Goal: Task Accomplishment & Management: Use online tool/utility

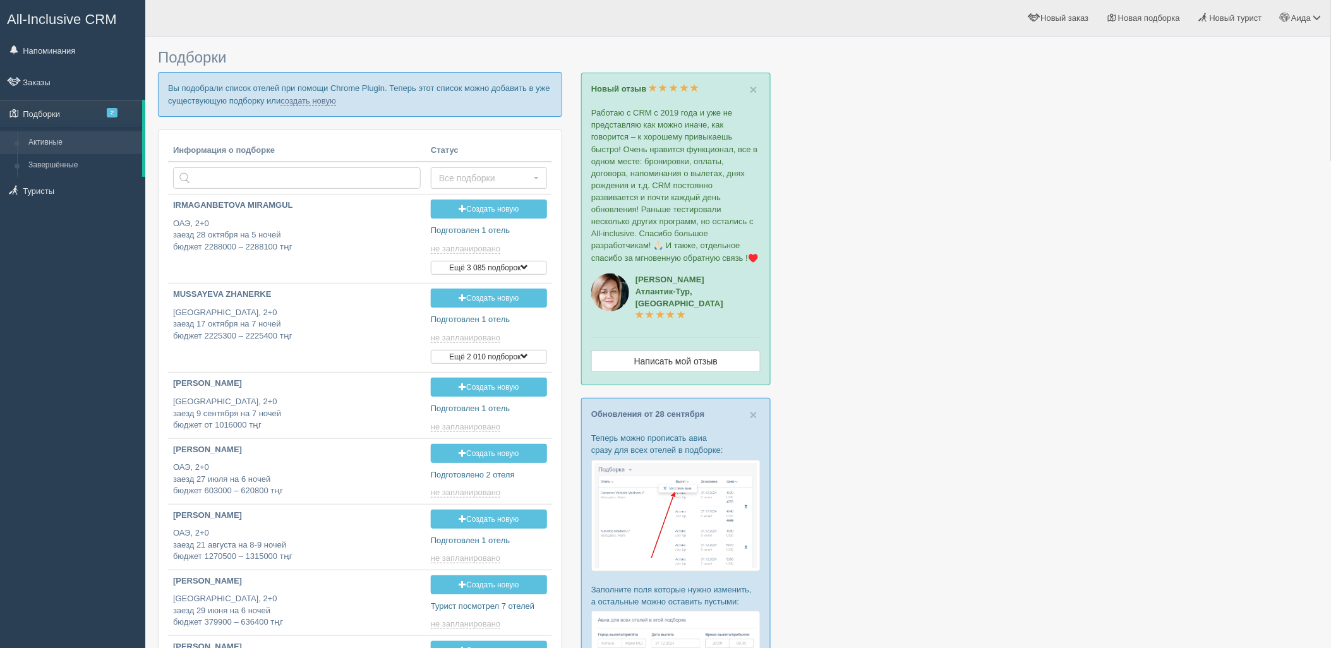
type input "2025-10-03 19:55"
click at [300, 100] on link "создать новую" at bounding box center [308, 101] width 56 height 10
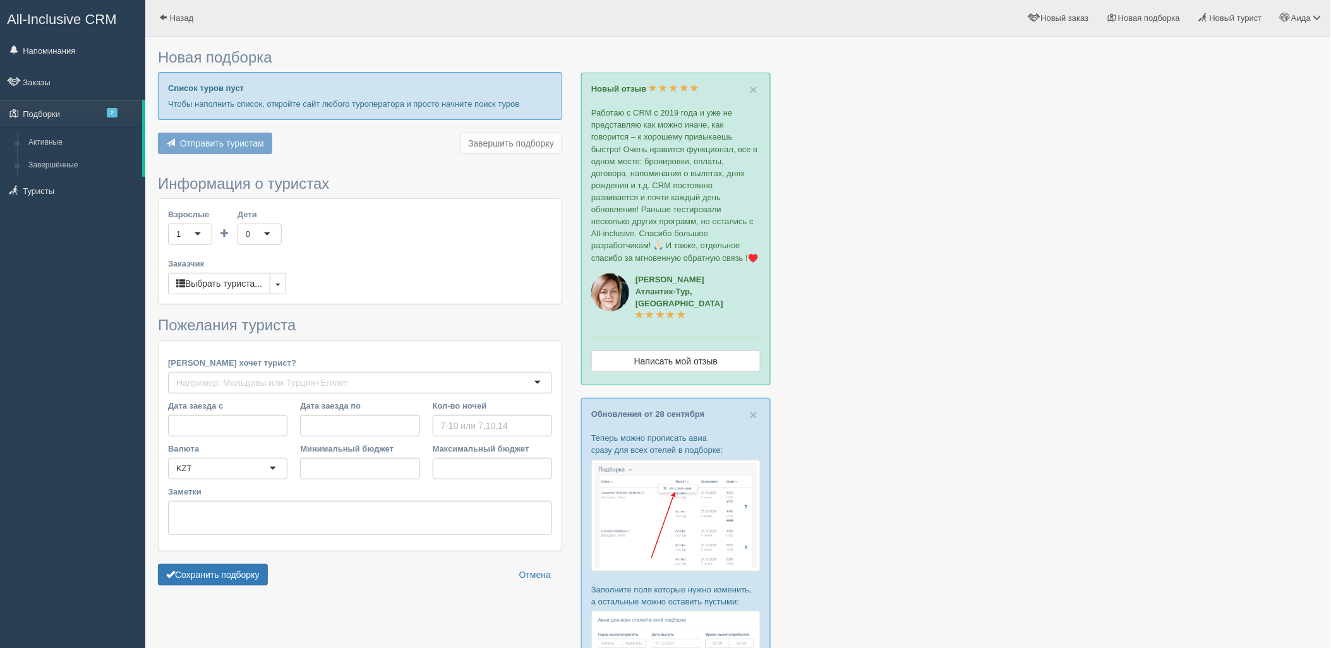
type input "5-6"
type input "1305300"
type input "1540200"
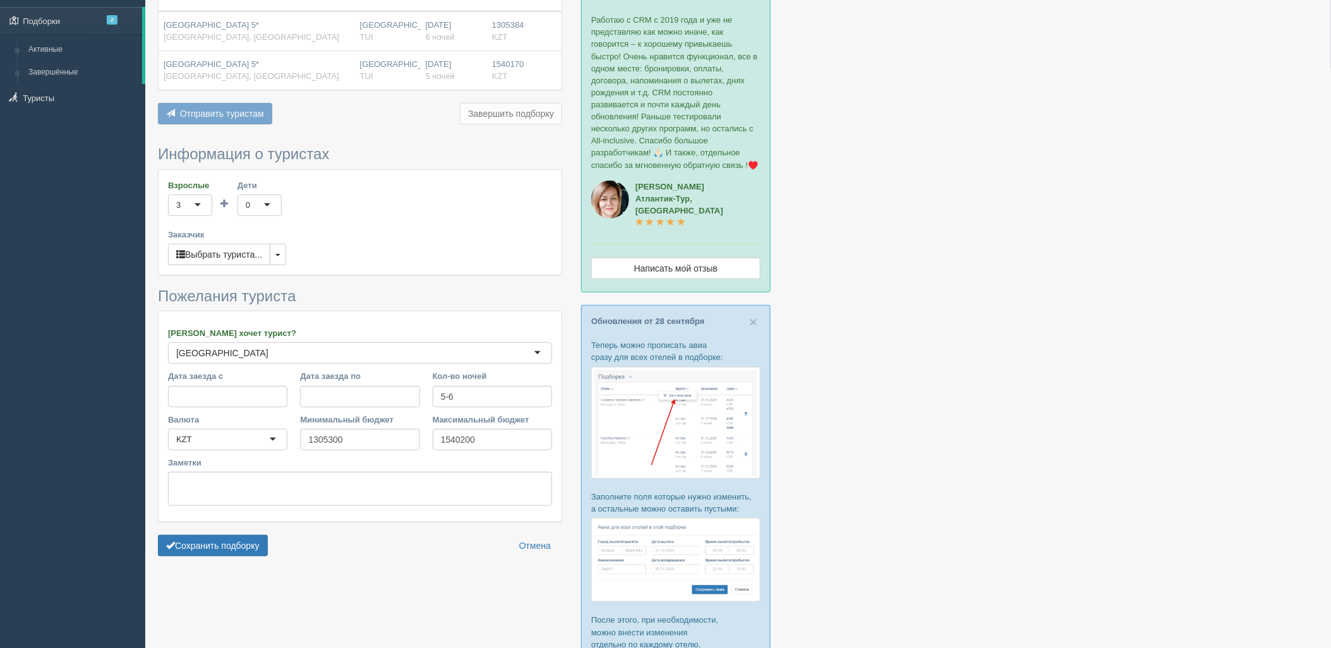
scroll to position [115, 0]
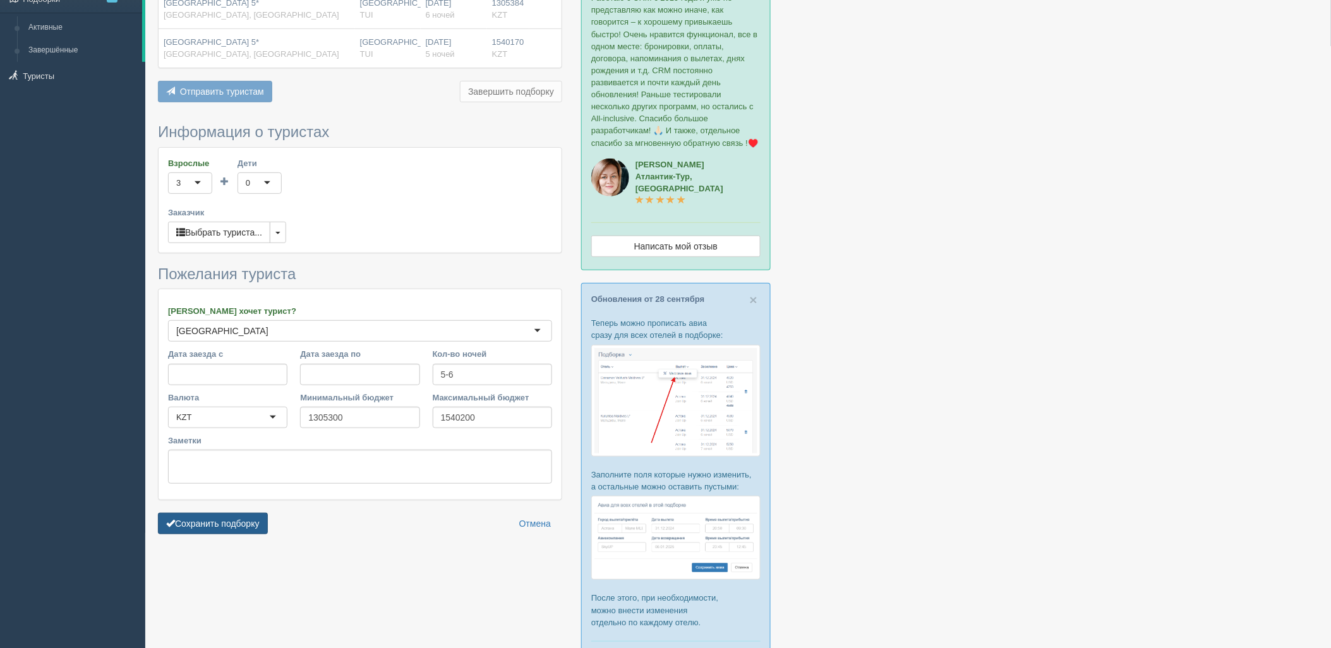
click at [226, 516] on button "Сохранить подборку" at bounding box center [213, 523] width 110 height 21
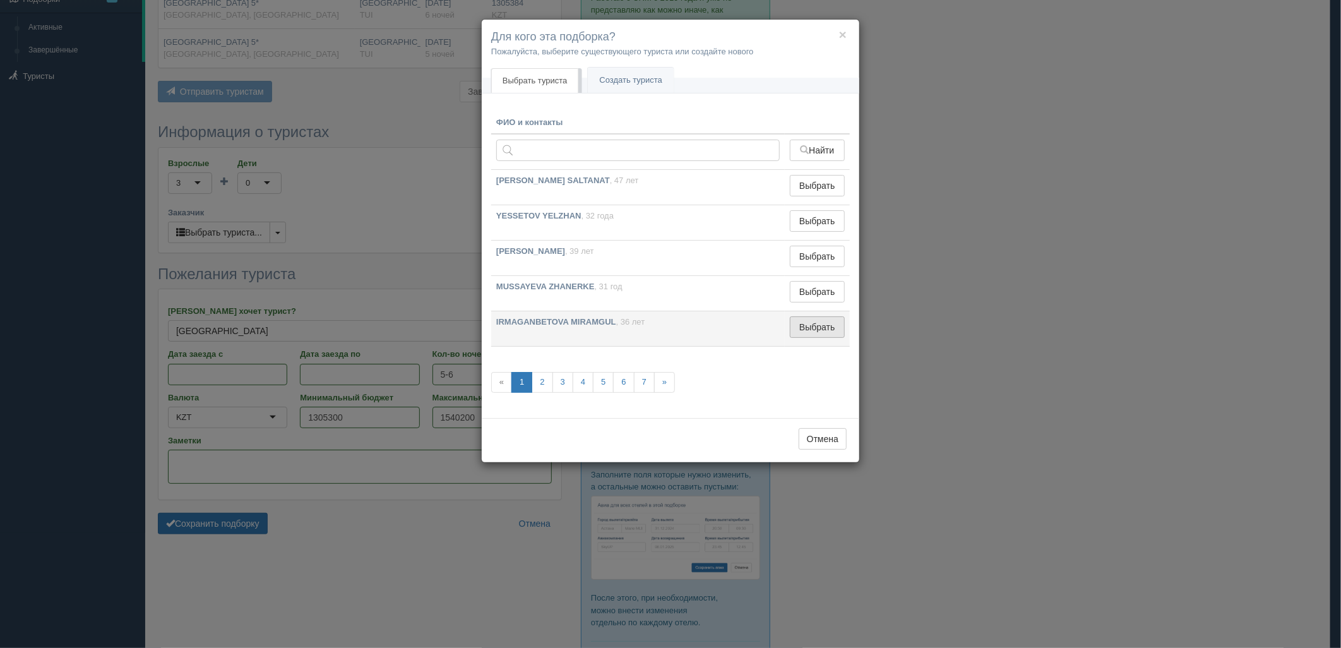
click at [825, 316] on button "Выбрать" at bounding box center [817, 326] width 55 height 21
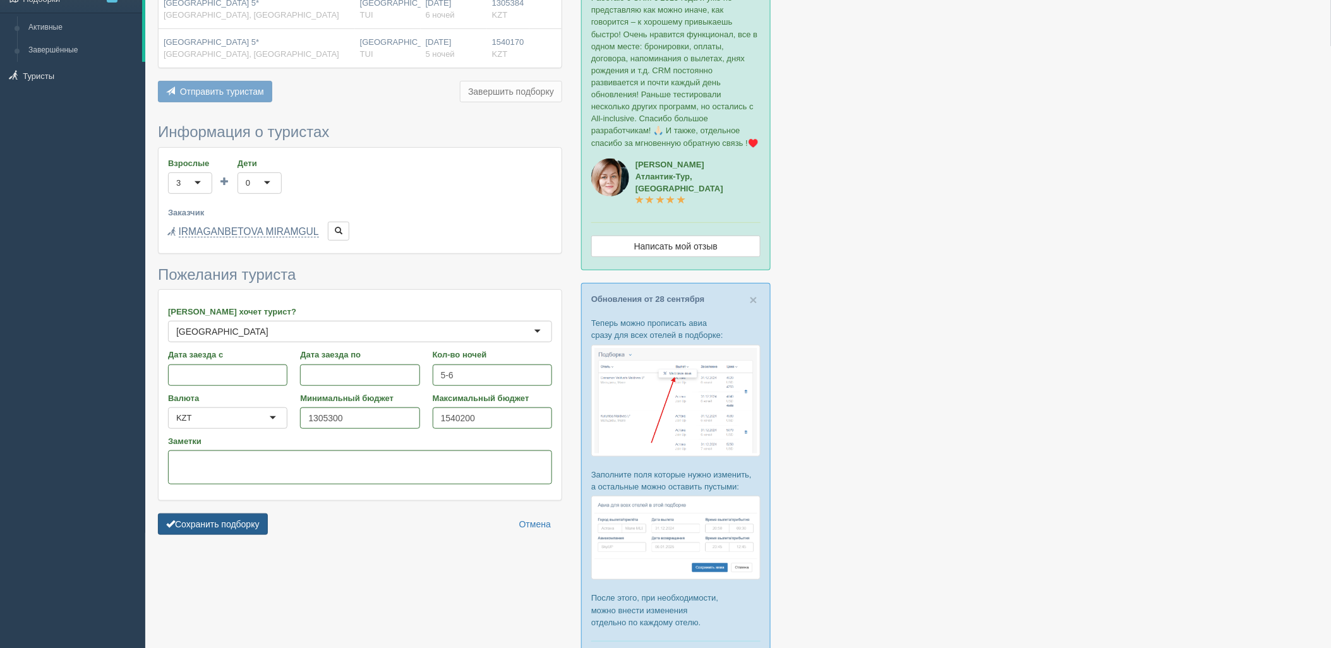
click at [261, 535] on button "Сохранить подборку" at bounding box center [213, 523] width 110 height 21
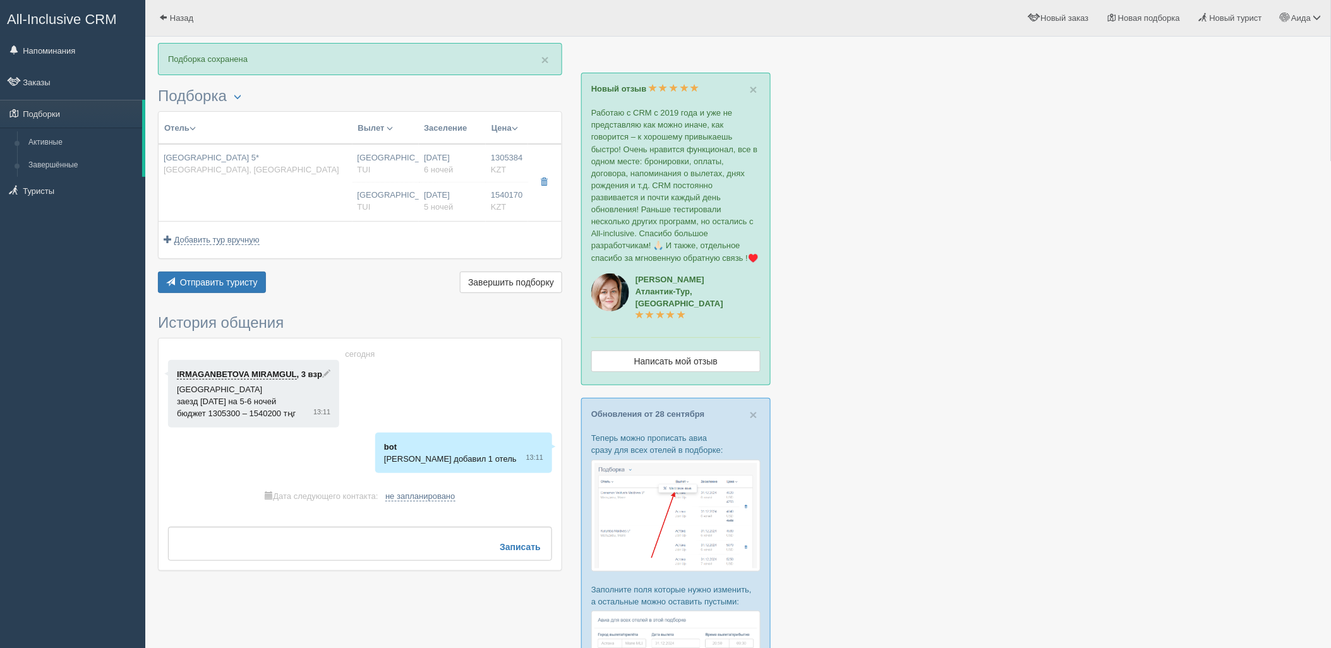
click at [445, 163] on div "[DATE] 6 ночей" at bounding box center [452, 163] width 57 height 23
type input "[GEOGRAPHIC_DATA] 5*"
type input "[URL][DOMAIN_NAME]"
type input "[GEOGRAPHIC_DATA]"
type input "Лара"
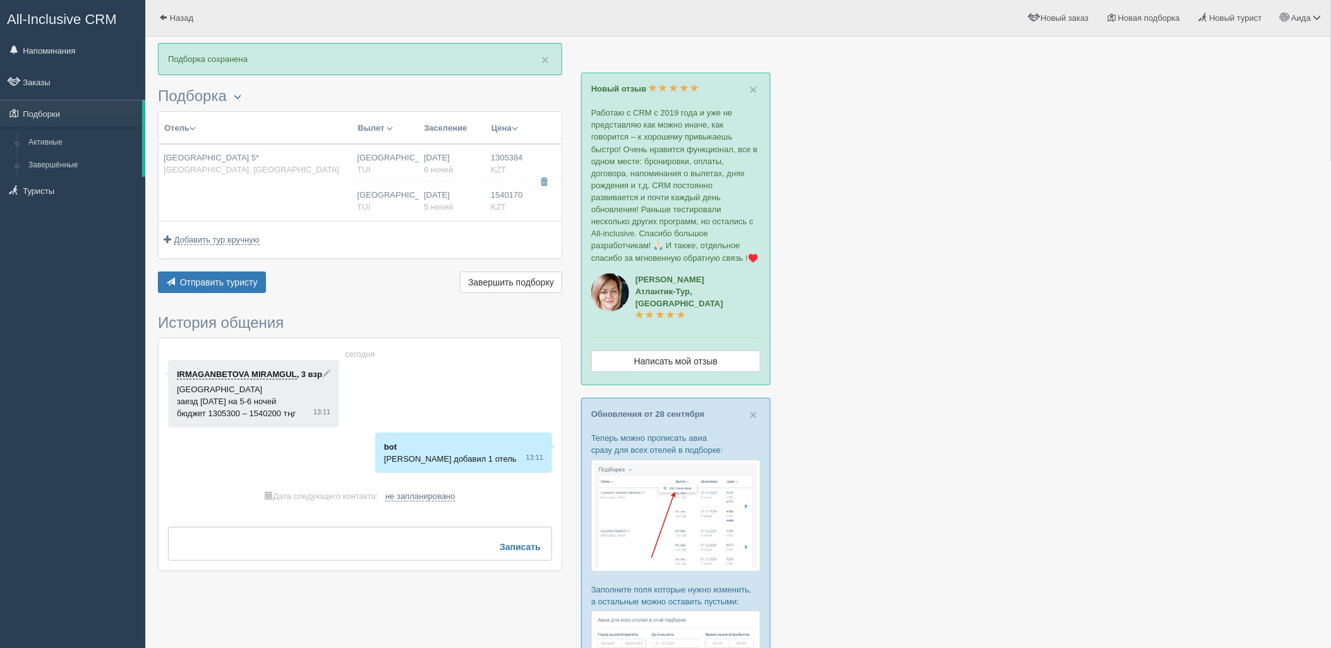
type input "1305384.00"
type input "[GEOGRAPHIC_DATA]"
type input "05:50"
type input "6"
type input "Standard"
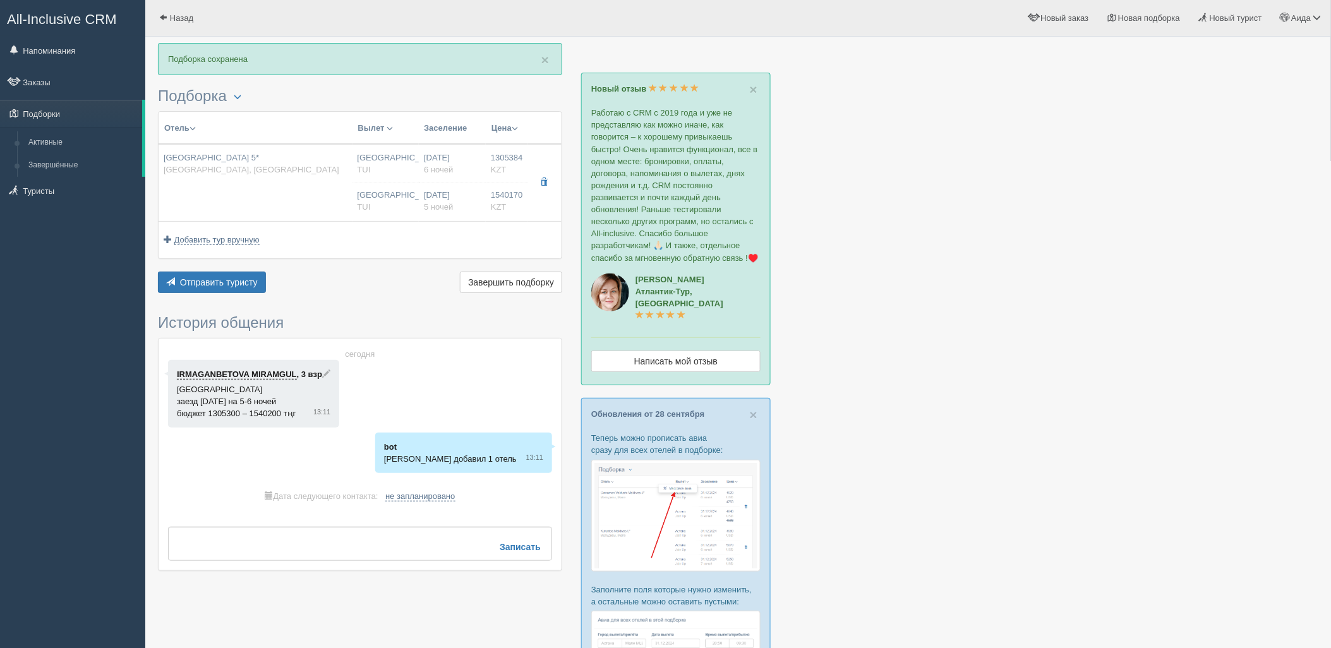
type input "Ultra All Inclusive"
type input "TUI"
type input "[URL][DOMAIN_NAME]"
type input "1540170.00"
type input "[GEOGRAPHIC_DATA]"
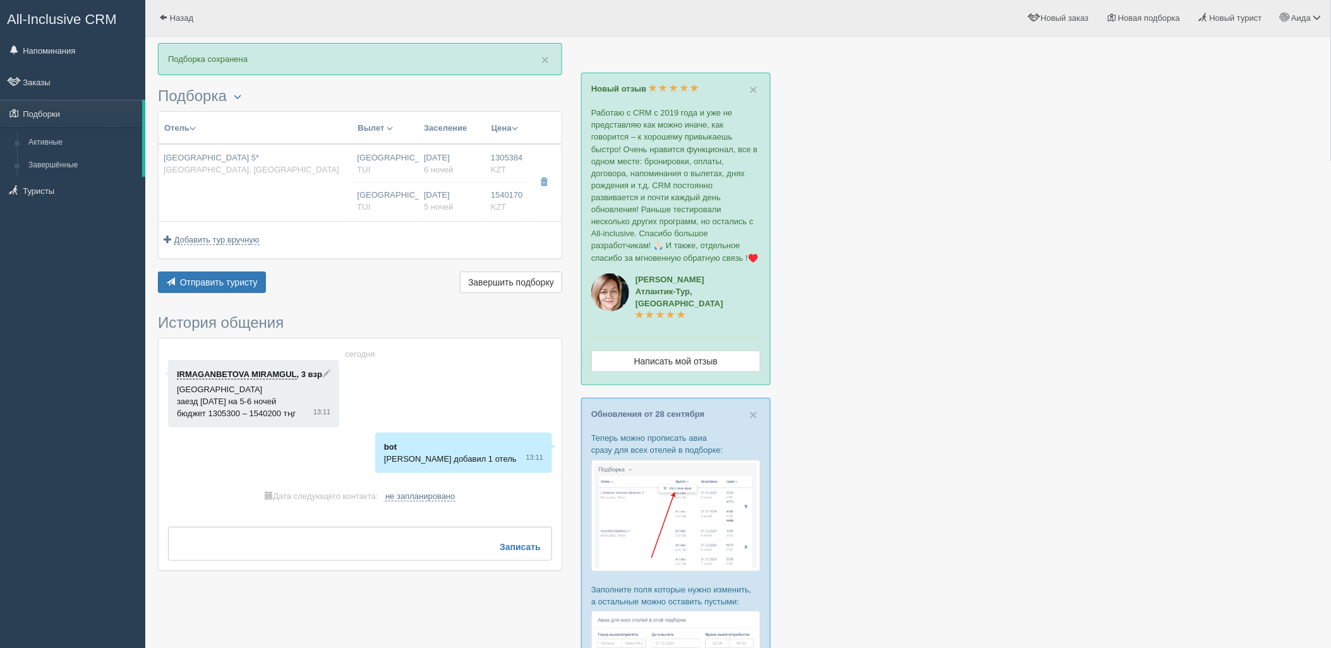
type input "07:50"
type input "5"
type input "Standard"
type input "Ultra All Inclusive"
type input "TUI"
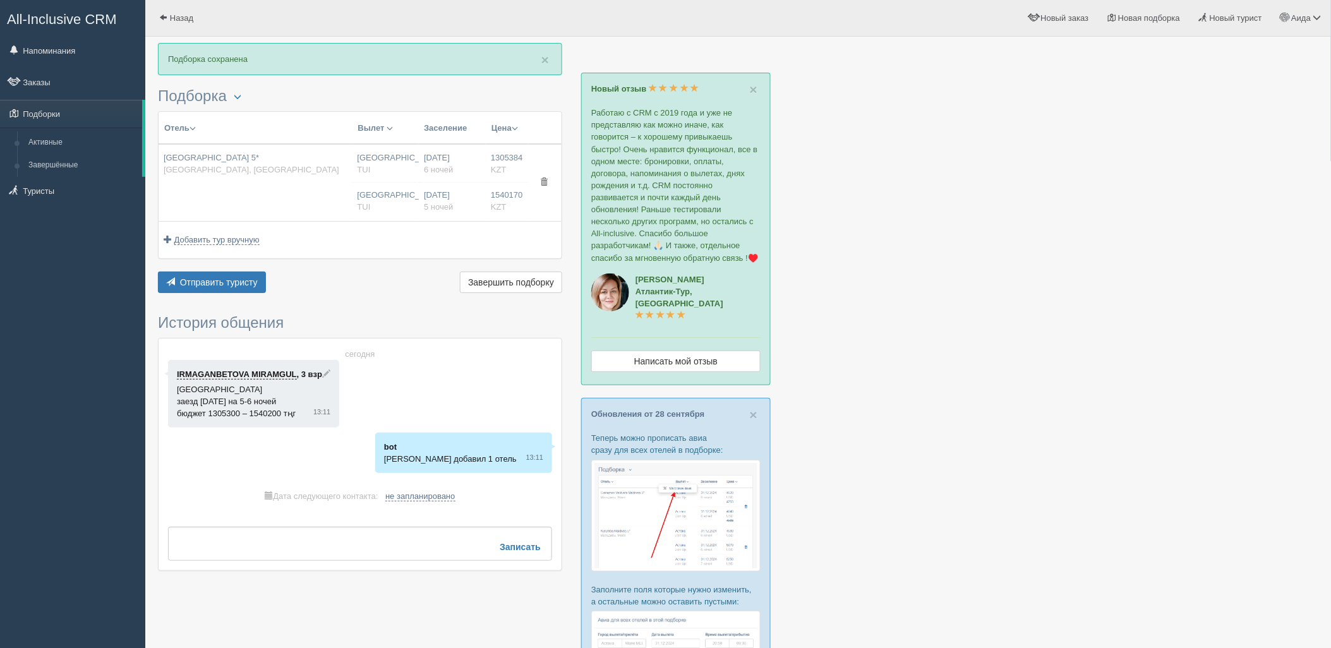
type input "[URL][DOMAIN_NAME]"
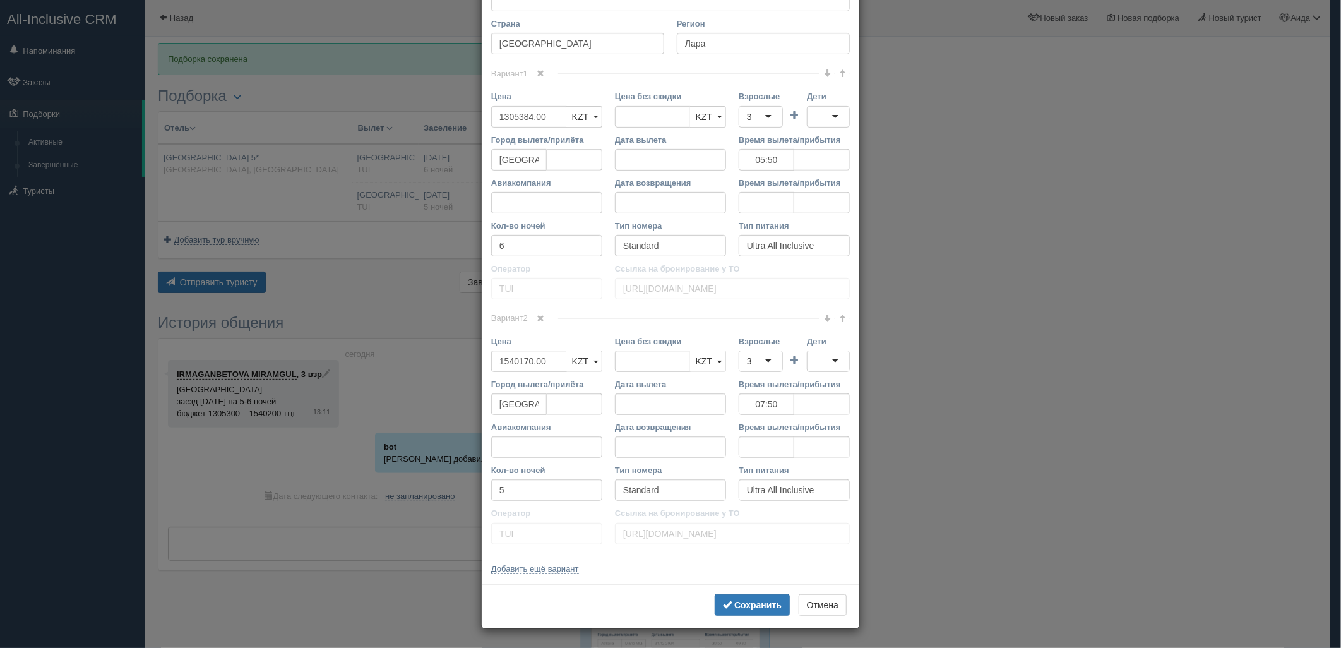
scroll to position [240, 0]
drag, startPoint x: 547, startPoint y: 114, endPoint x: 482, endPoint y: 126, distance: 66.1
click at [485, 126] on div "Цена 1305384.00 KZT USD EUR KZT KZT USD EUR" at bounding box center [547, 111] width 124 height 43
type input "1305384.00"
type input "1279000"
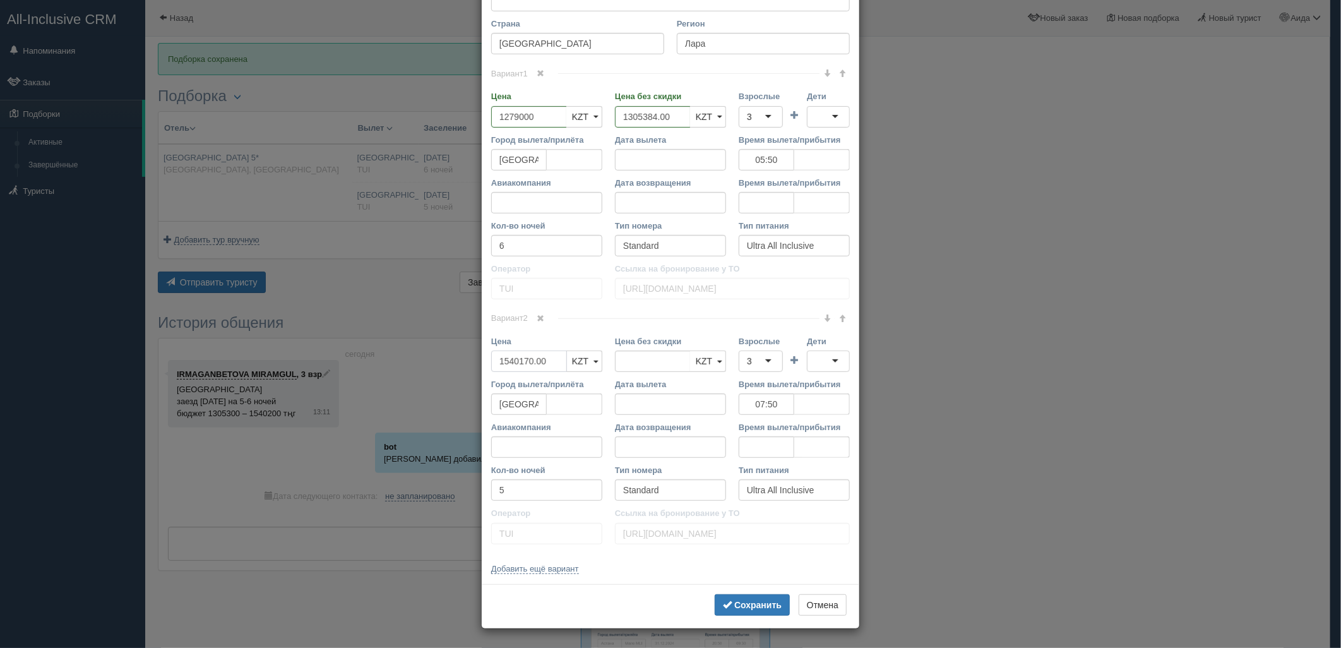
drag, startPoint x: 505, startPoint y: 373, endPoint x: 493, endPoint y: 374, distance: 12.0
click at [493, 374] on div "Цена 1540170.00 KZT USD EUR KZT KZT USD EUR" at bounding box center [547, 356] width 124 height 43
type input "1540170.00"
type input "1509000"
click at [743, 611] on button "Сохранить" at bounding box center [752, 604] width 75 height 21
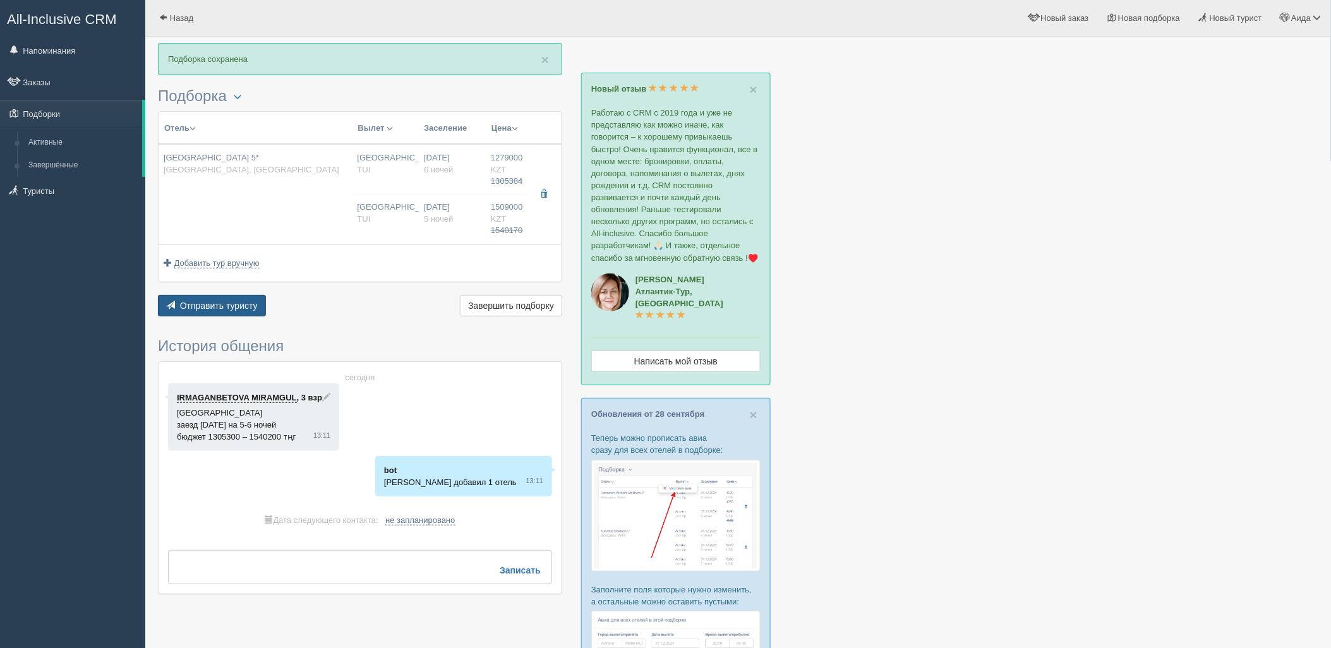
click at [234, 297] on button "Отправить туристу Отправить" at bounding box center [212, 305] width 108 height 21
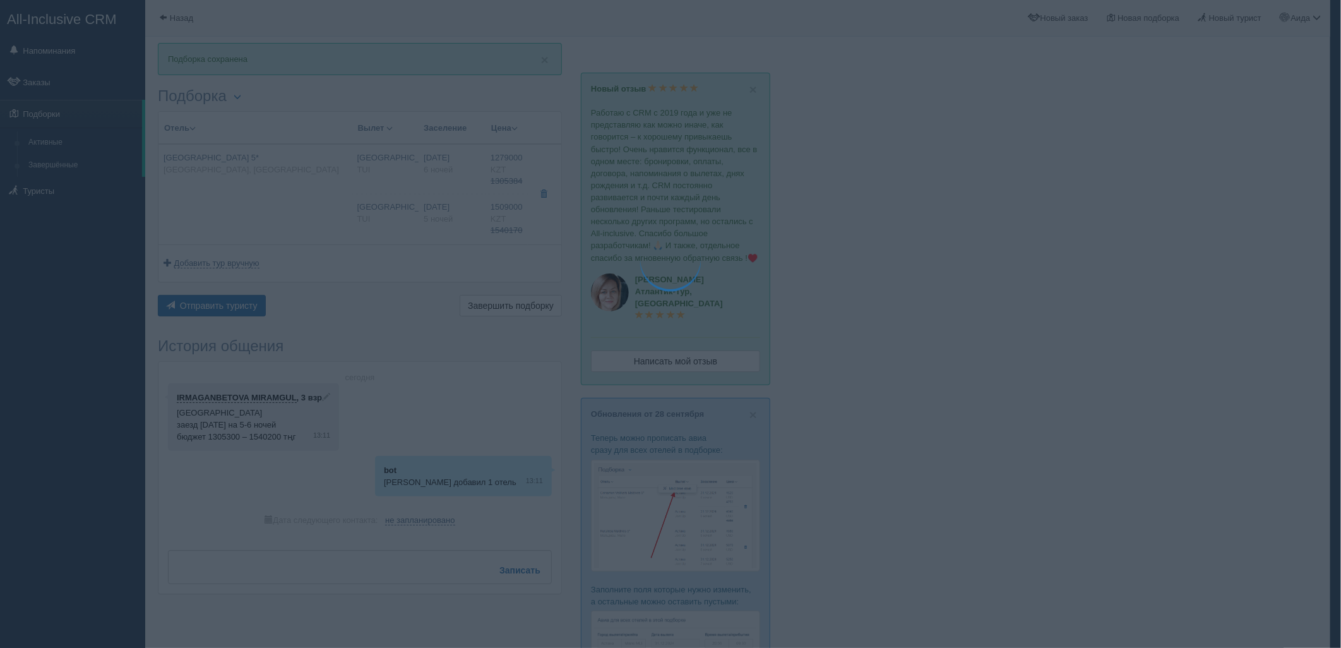
type textarea "🌞 Loremi dolo! Sitametcon Adi elitseddoei temporinc utlabore: 🌎 Etdolo, Magn 🏩 …"
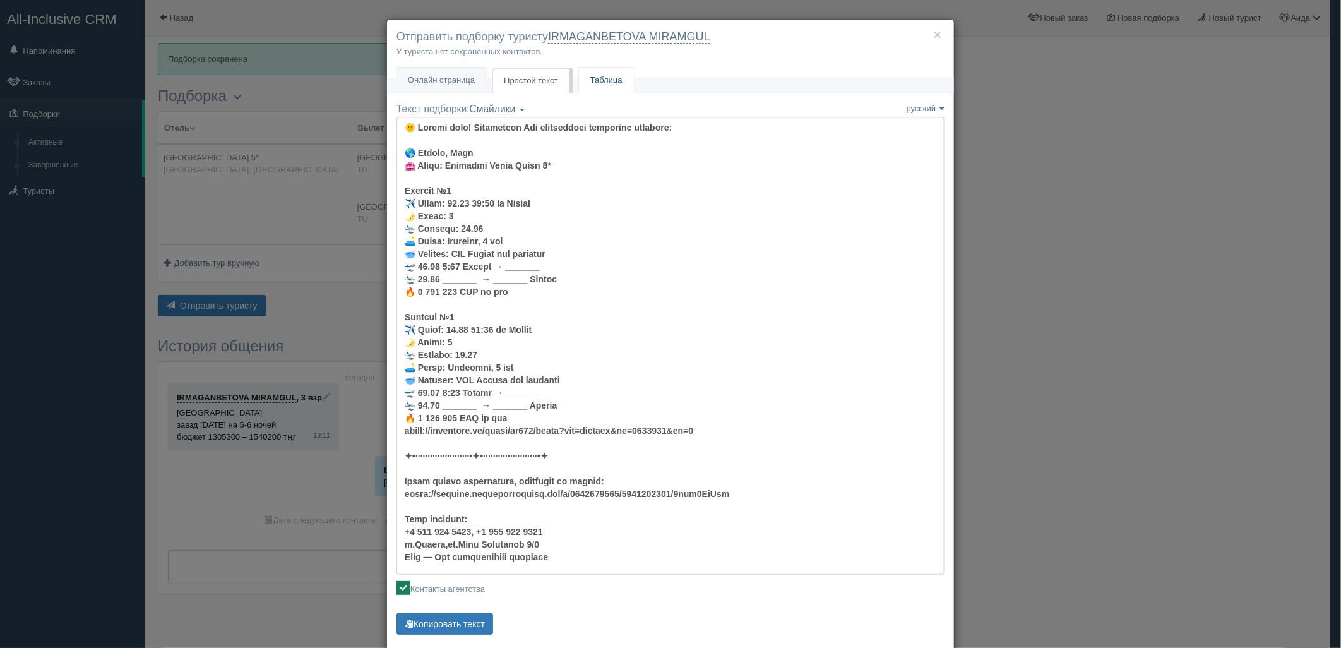
click at [608, 72] on link "Таблица" at bounding box center [606, 81] width 55 height 26
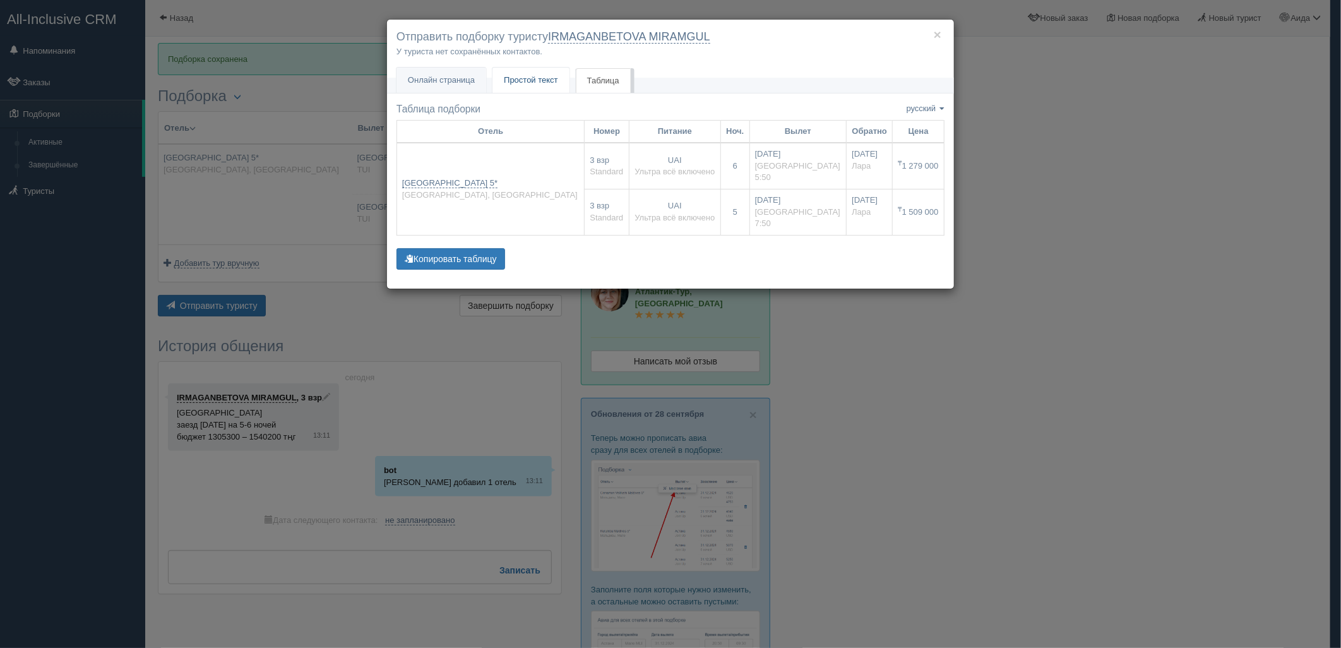
click at [529, 82] on span "Простой текст" at bounding box center [531, 79] width 54 height 9
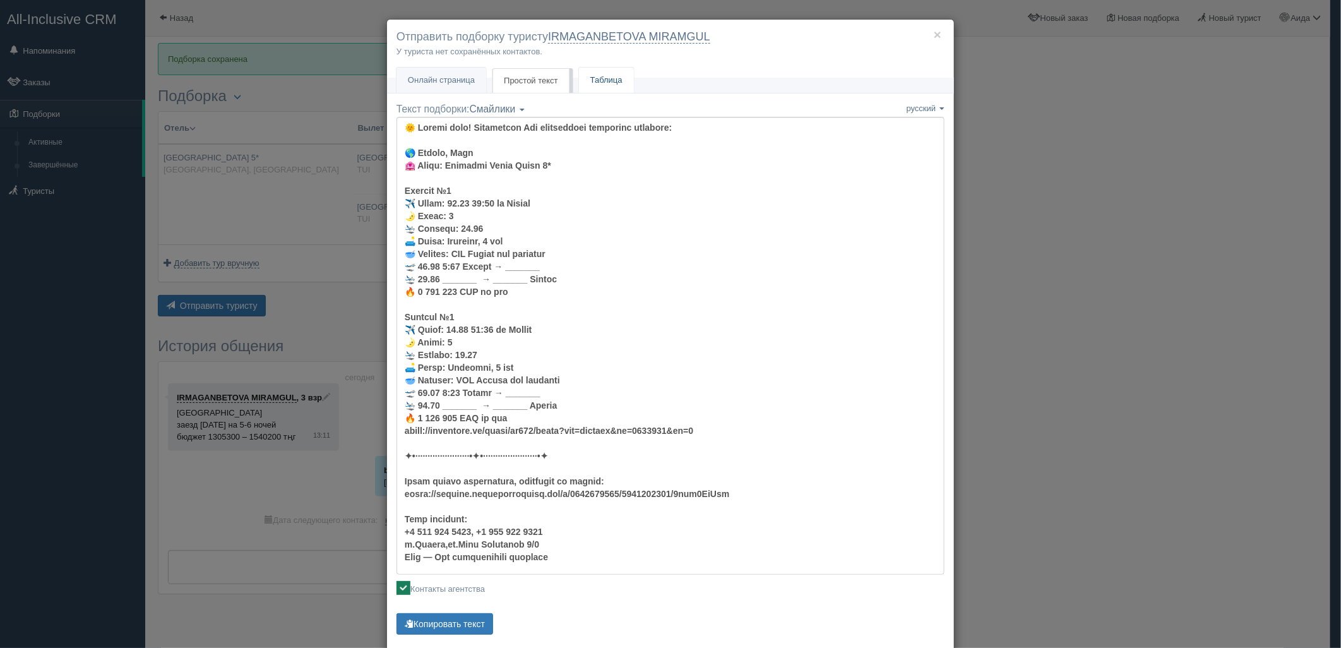
click at [590, 76] on link "Таблица" at bounding box center [606, 81] width 55 height 26
